Goal: Find specific page/section: Find specific page/section

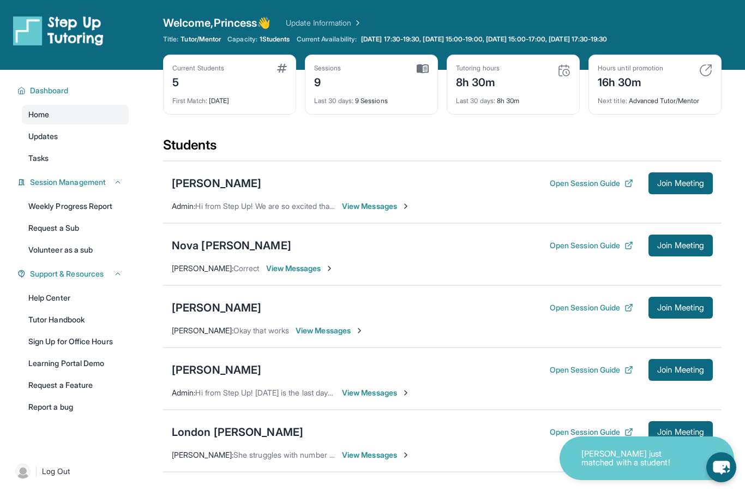
click at [179, 442] on div "London [PERSON_NAME] Open Session Guide Join Meeting" at bounding box center [442, 432] width 541 height 22
click at [179, 430] on div "London [PERSON_NAME]" at bounding box center [237, 431] width 131 height 15
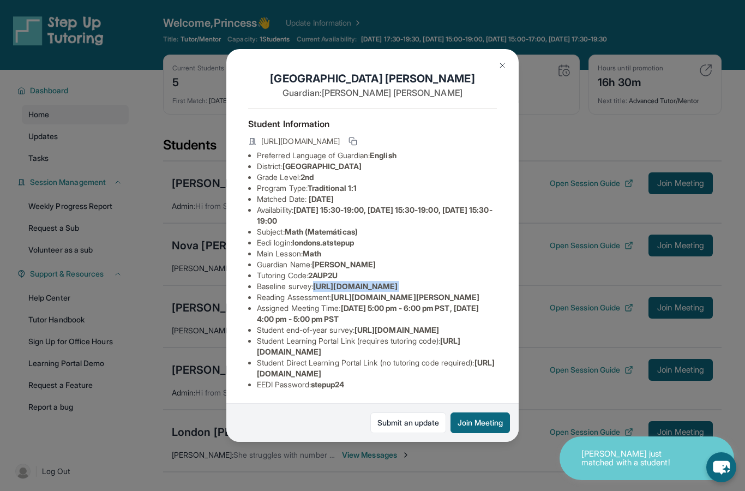
drag, startPoint x: 256, startPoint y: 280, endPoint x: 249, endPoint y: 311, distance: 31.3
click at [249, 311] on ul "Preferred Language of Guardian: English District: [GEOGRAPHIC_DATA] District Gr…" at bounding box center [372, 270] width 249 height 240
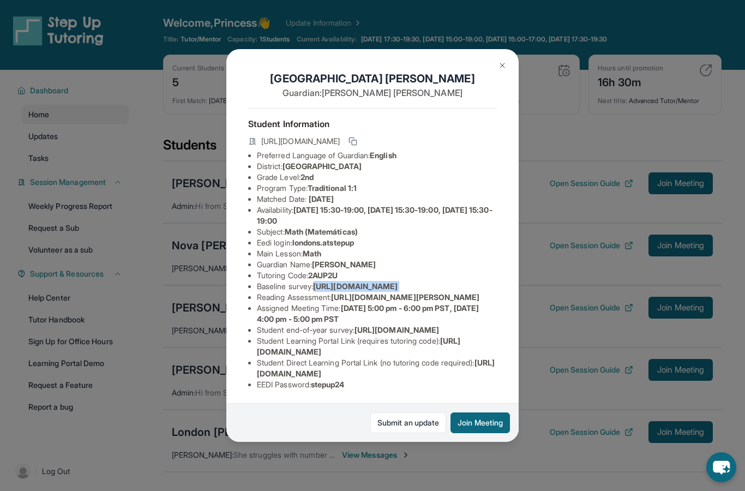
copy li "[URL][DOMAIN_NAME]"
click at [385, 259] on li "Guardian Name : [PERSON_NAME]" at bounding box center [377, 264] width 240 height 11
